Goal: Transaction & Acquisition: Purchase product/service

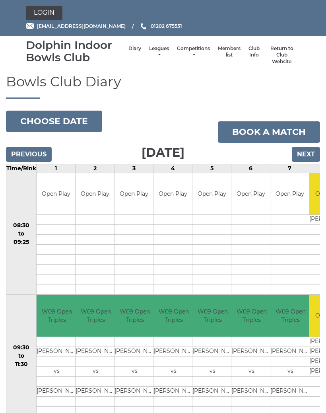
click at [160, 54] on link "Leagues" at bounding box center [159, 51] width 20 height 13
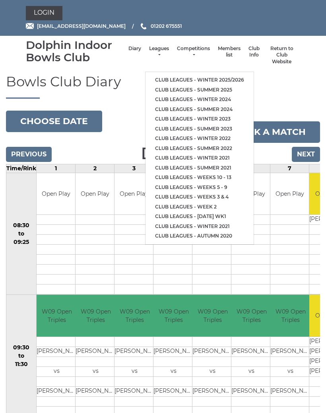
click at [240, 80] on link "Club leagues - Winter 2025/2026" at bounding box center [199, 80] width 108 height 10
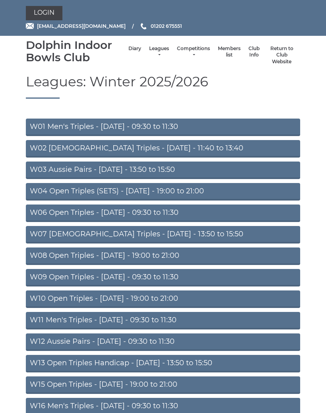
click at [215, 273] on link "W09 Open Triples - [DATE] - 09:30 to 11:30" at bounding box center [163, 277] width 274 height 17
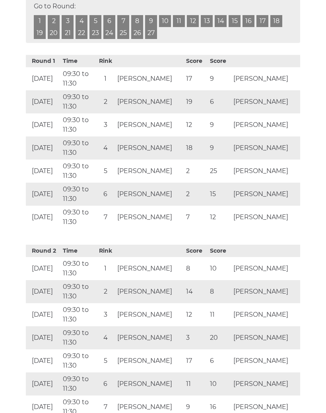
scroll to position [413, 0]
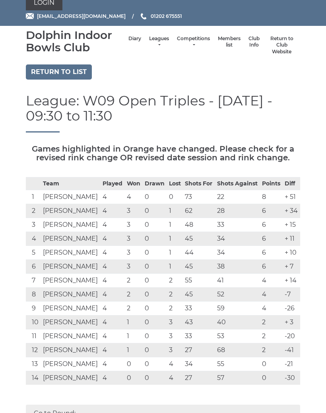
scroll to position [0, 0]
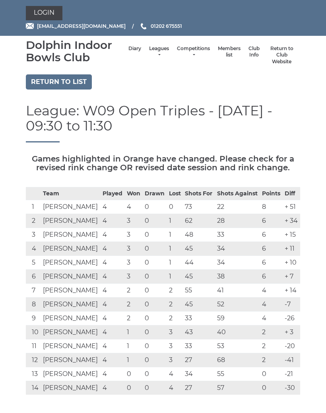
click at [77, 85] on link "Return to list" at bounding box center [59, 81] width 66 height 15
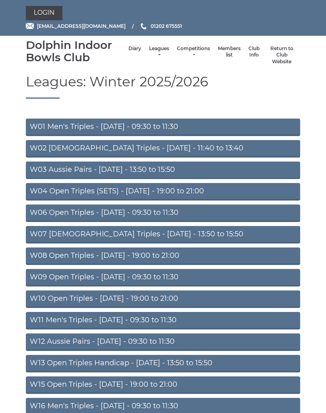
click at [172, 126] on link "W01 Men's Triples - Monday - 09:30 to 11:30" at bounding box center [163, 126] width 274 height 17
click at [227, 209] on link "W06 Open Triples - Tuesday - 09:30 to 11:30" at bounding box center [163, 212] width 274 height 17
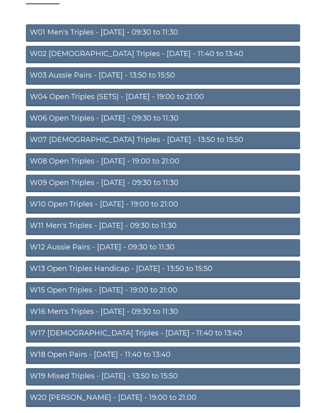
scroll to position [94, 0]
click at [184, 288] on link "W15 Open Triples - Thursday - 19:00 to 21:00" at bounding box center [163, 290] width 274 height 17
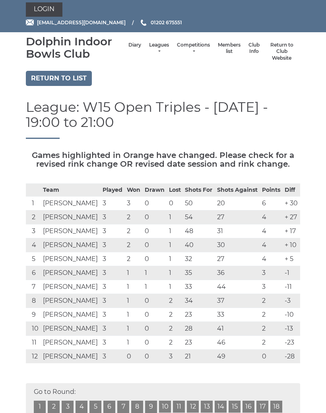
scroll to position [5, 0]
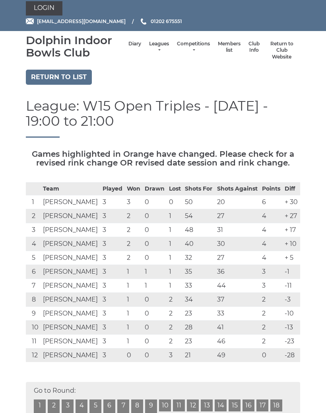
click at [78, 83] on link "Return to list" at bounding box center [59, 77] width 66 height 15
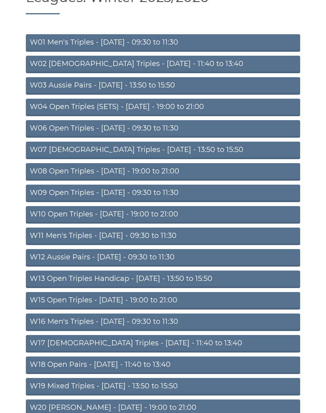
scroll to position [88, 0]
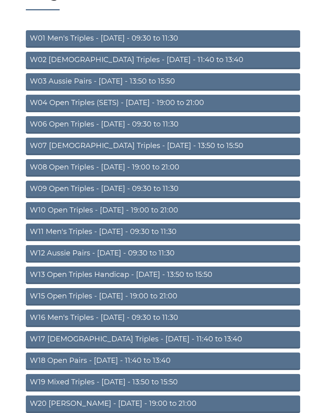
click at [185, 233] on link "W11 Men's Triples - [DATE] - 09:30 to 11:30" at bounding box center [163, 231] width 274 height 17
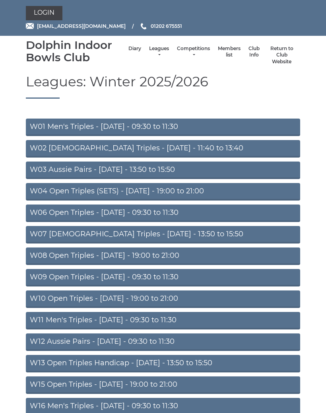
scroll to position [120, 0]
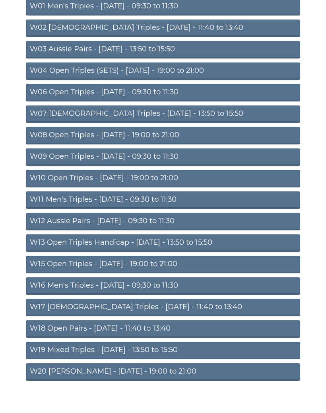
click at [188, 283] on link "W16 Men's Triples - [DATE] - 09:30 to 11:30" at bounding box center [163, 285] width 274 height 17
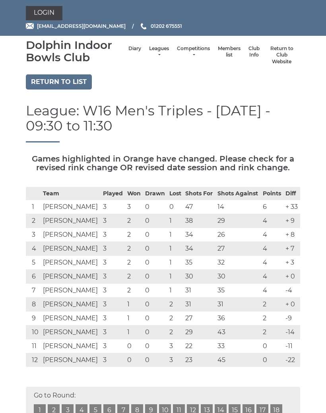
click at [47, 12] on link "Login" at bounding box center [44, 13] width 37 height 14
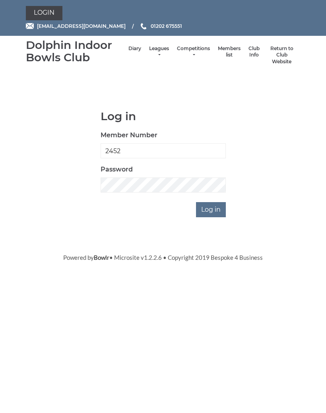
type input "2452"
click at [211, 208] on input "Log in" at bounding box center [211, 209] width 30 height 15
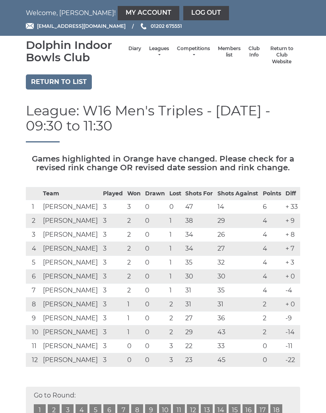
click at [118, 10] on link "My Account" at bounding box center [149, 13] width 62 height 14
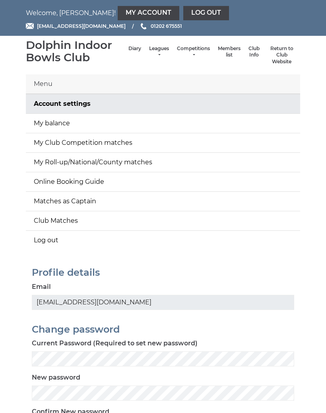
click at [76, 122] on link "My balance" at bounding box center [163, 123] width 274 height 19
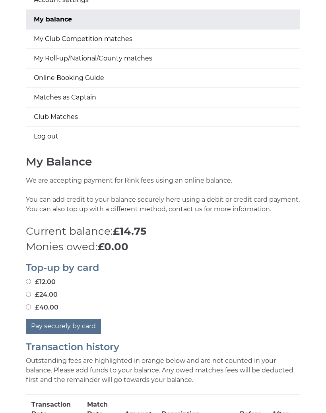
scroll to position [108, 0]
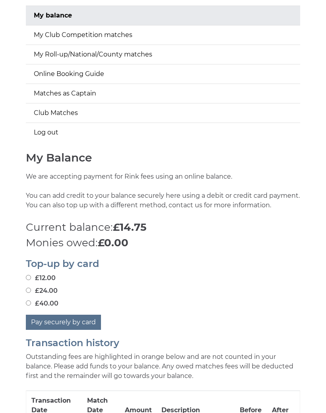
click at [38, 300] on label "£40.00" at bounding box center [42, 304] width 33 height 10
click at [31, 300] on input "£40.00" at bounding box center [28, 302] width 5 height 5
radio input "true"
click at [85, 318] on button "Pay securely by card" at bounding box center [63, 321] width 75 height 15
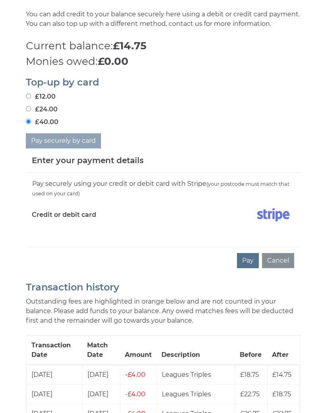
scroll to position [288, 0]
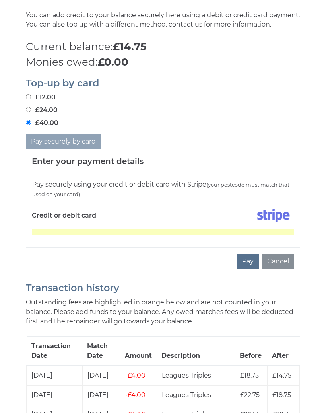
click at [247, 262] on button "Pay" at bounding box center [248, 261] width 22 height 15
